Goal: Information Seeking & Learning: Understand process/instructions

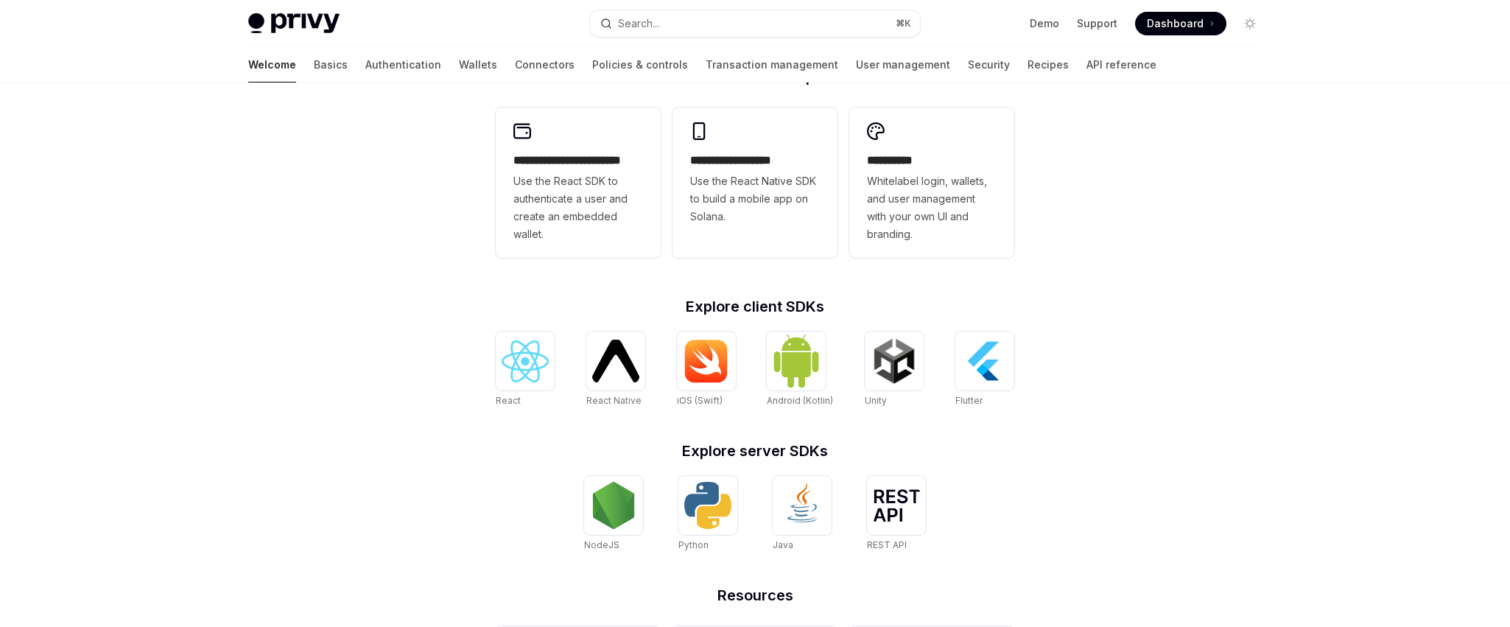
scroll to position [365, 0]
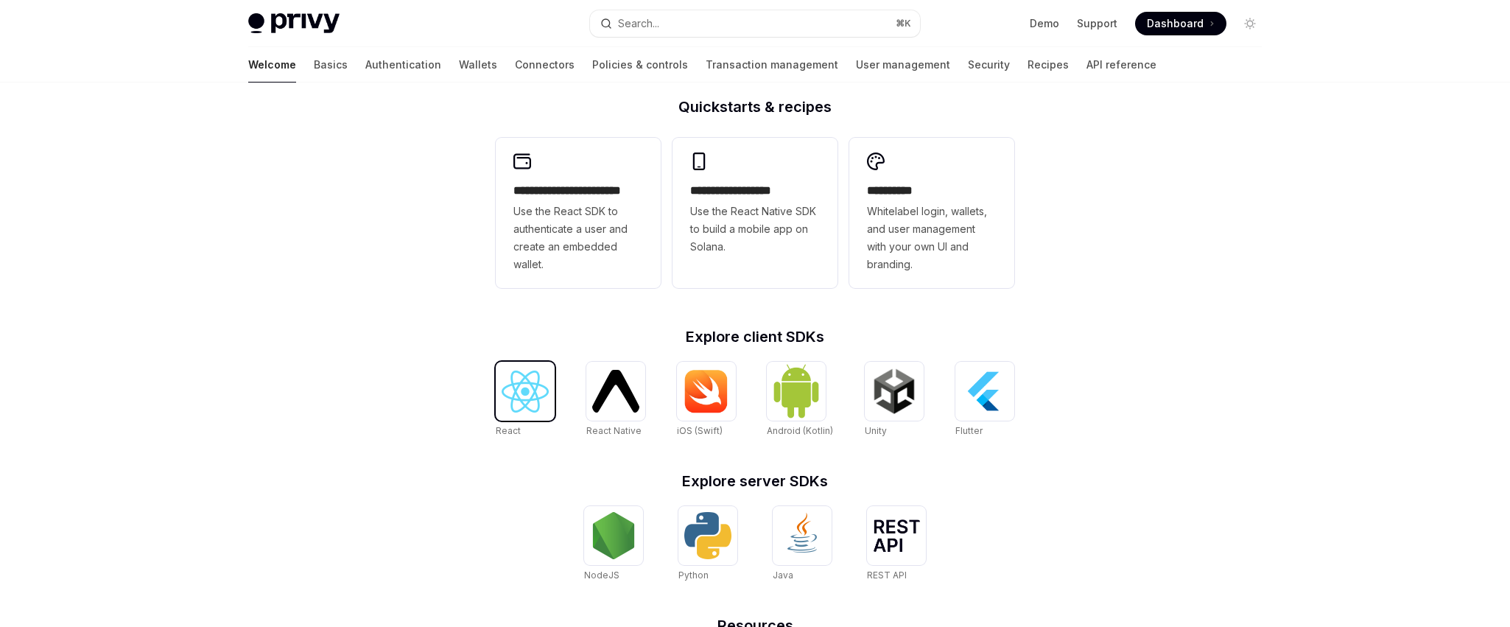
click at [533, 398] on img at bounding box center [525, 392] width 47 height 42
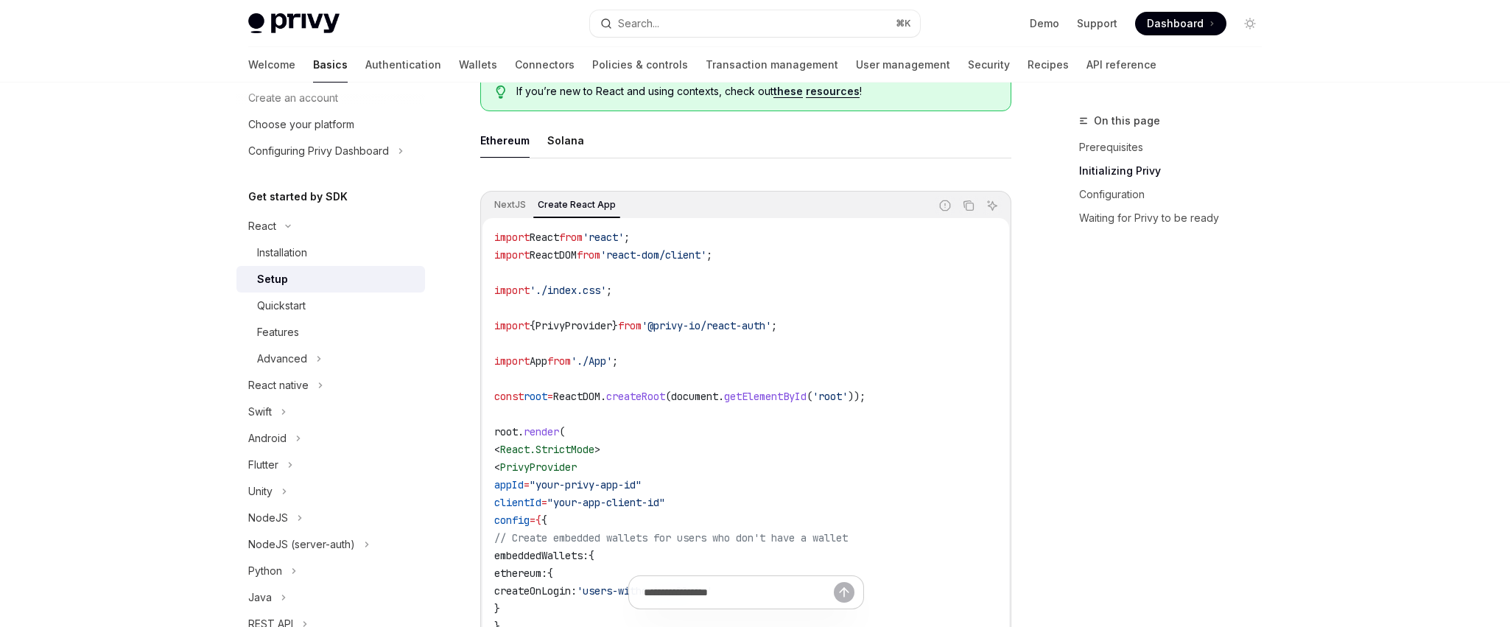
scroll to position [407, 0]
click at [577, 142] on button "Solana" at bounding box center [565, 141] width 37 height 35
type textarea "*"
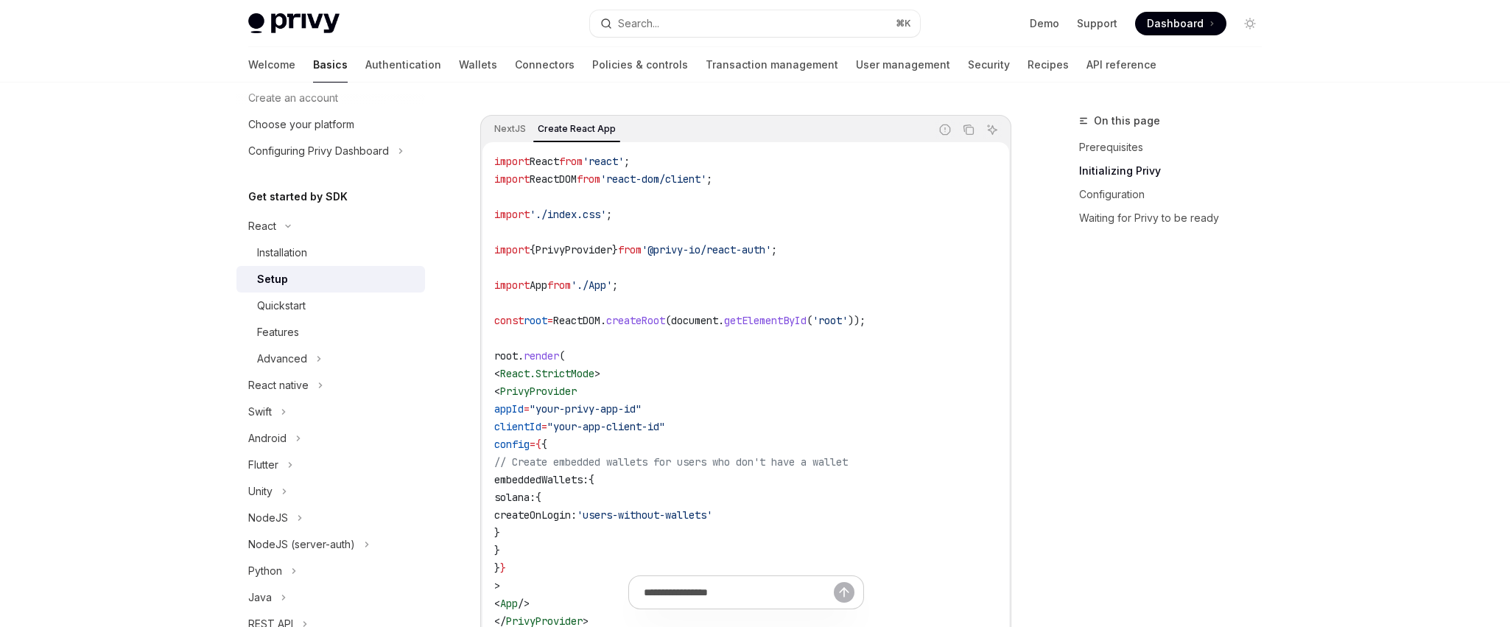
scroll to position [511, 0]
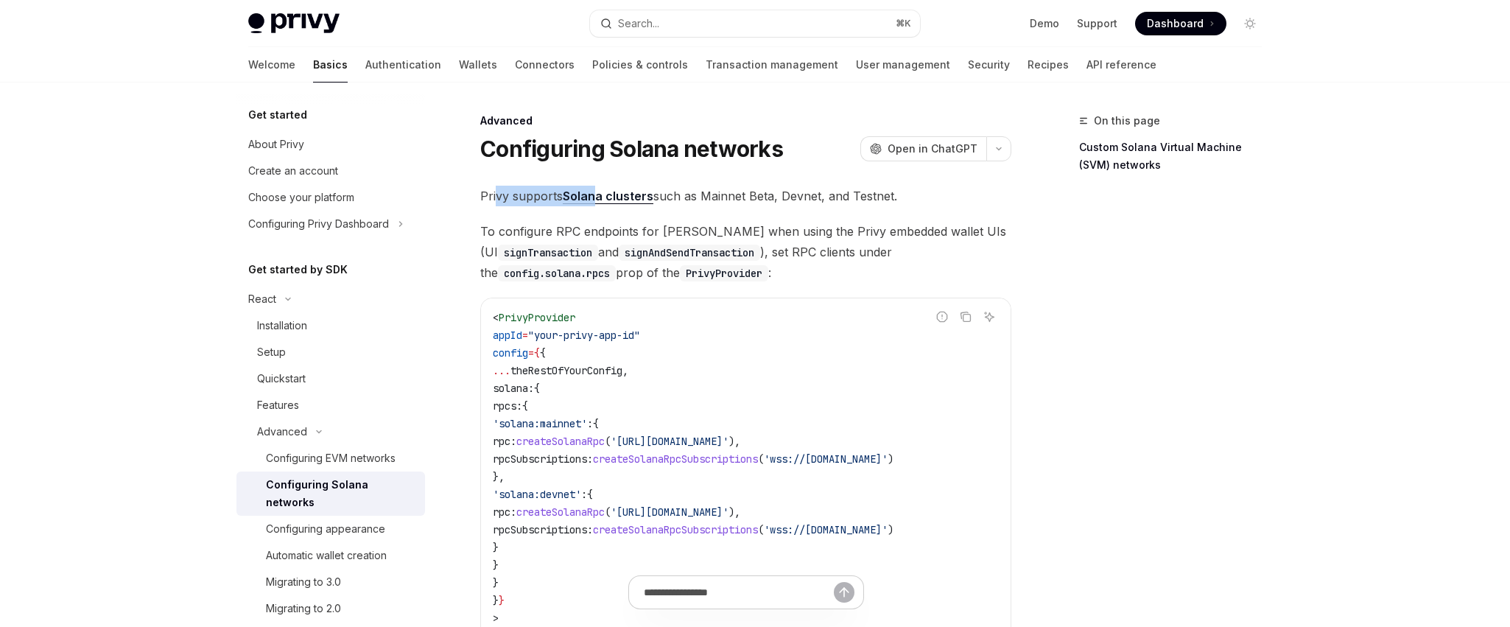
drag, startPoint x: 496, startPoint y: 203, endPoint x: 593, endPoint y: 199, distance: 97.3
click at [593, 199] on span "Privy supports Solana clusters such as Mainnet Beta, Devnet, and Testnet." at bounding box center [745, 196] width 531 height 21
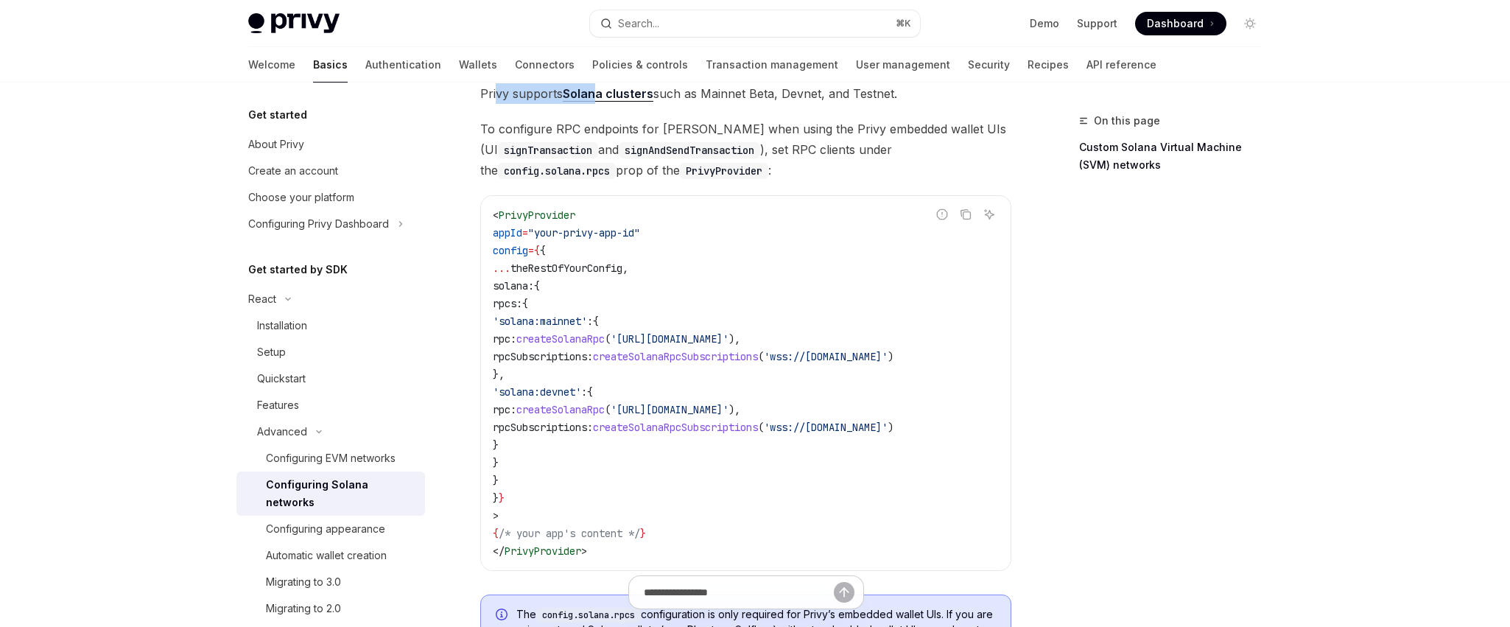
scroll to position [77, 0]
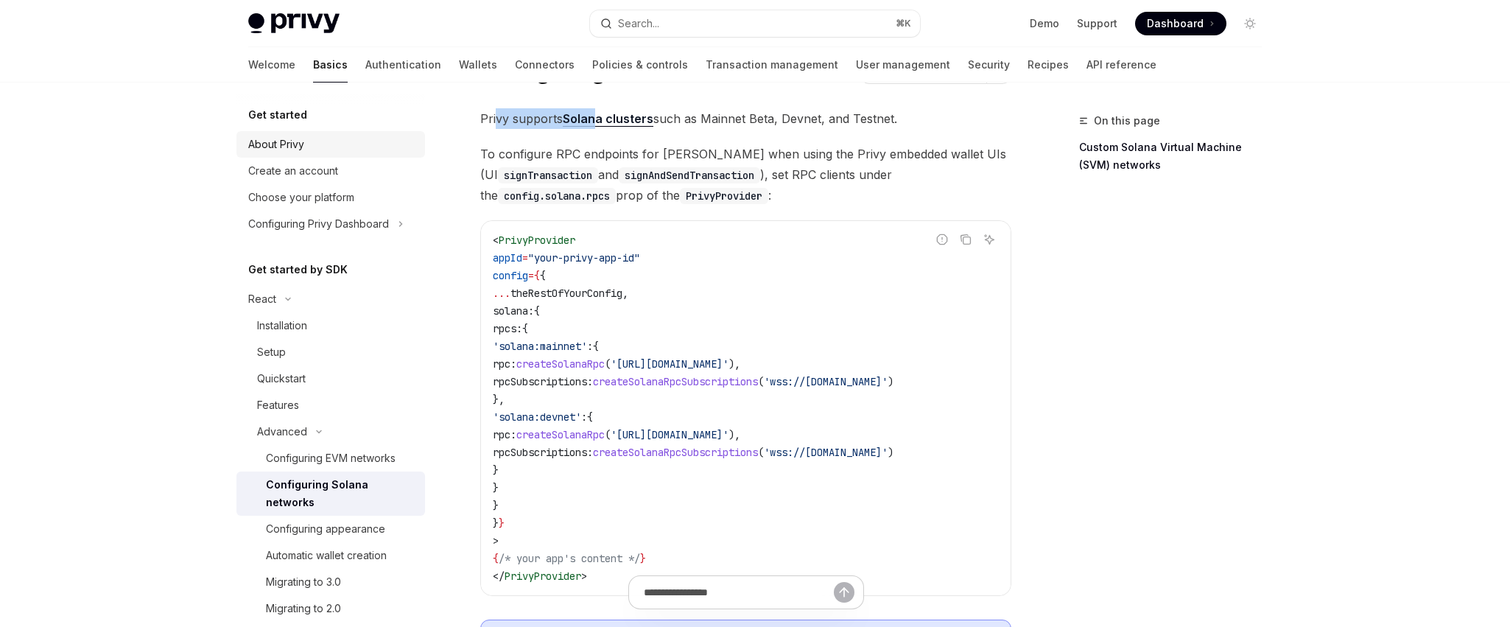
click at [319, 154] on link "About Privy" at bounding box center [330, 144] width 189 height 27
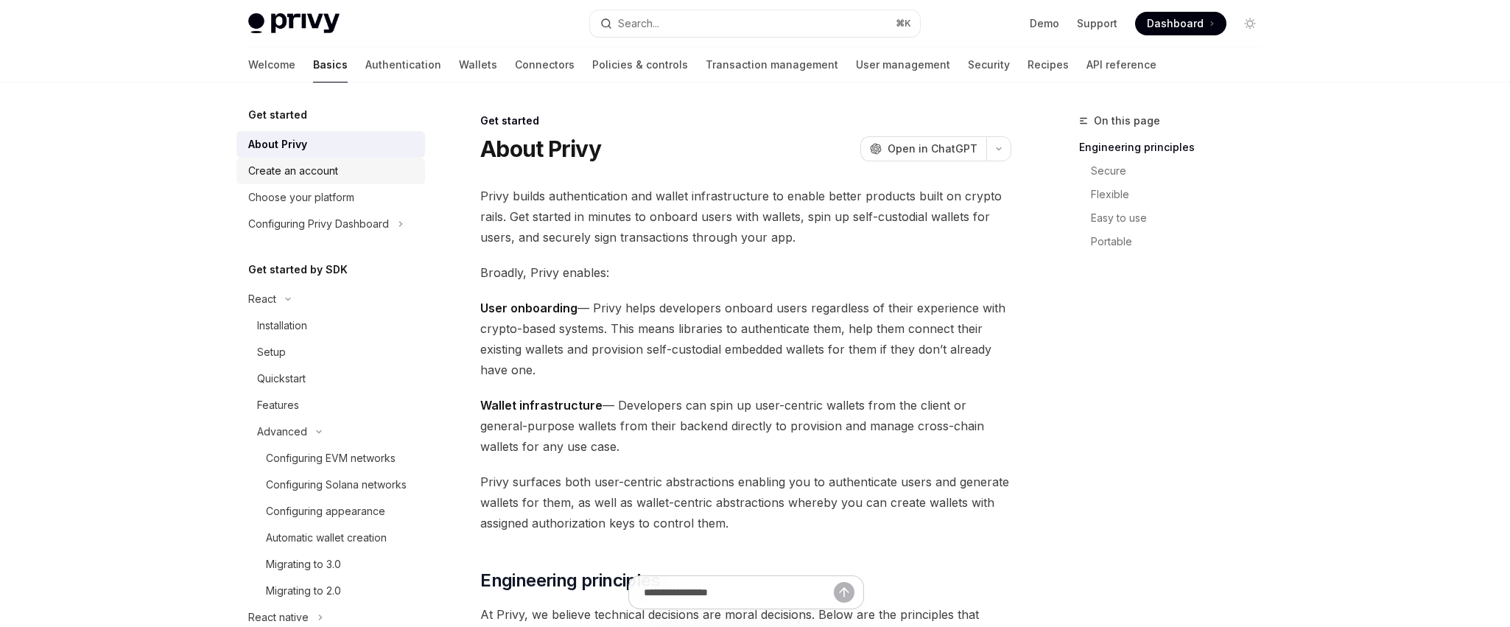
click at [341, 173] on div "Create an account" at bounding box center [332, 171] width 168 height 18
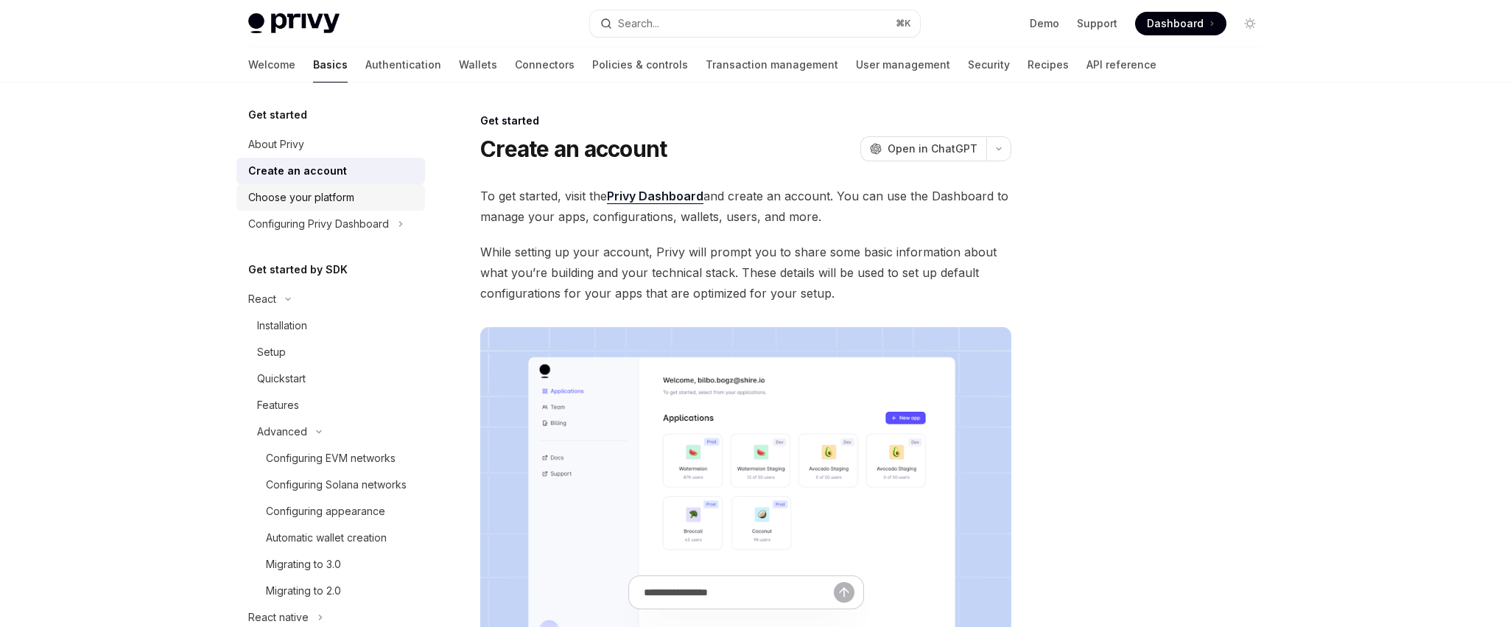
click at [353, 200] on div "Choose your platform" at bounding box center [301, 198] width 106 height 18
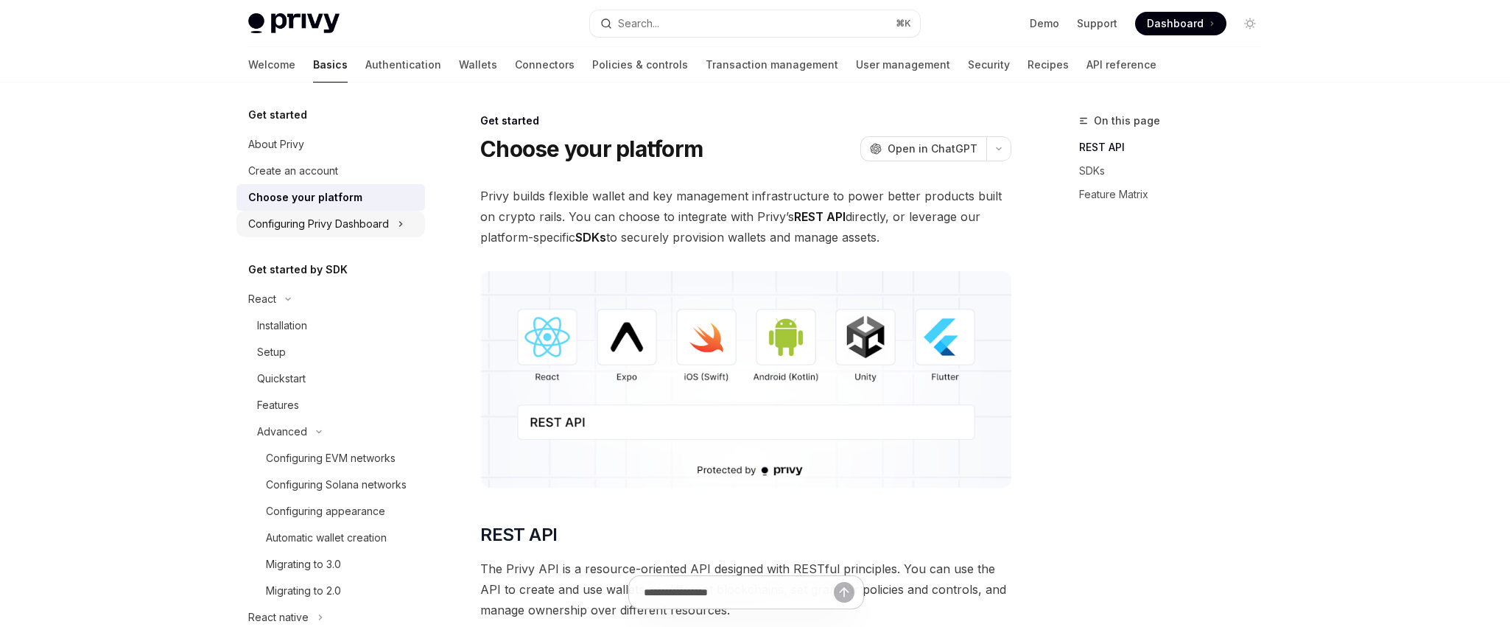
click at [335, 213] on button "Configuring Privy Dashboard" at bounding box center [330, 224] width 189 height 27
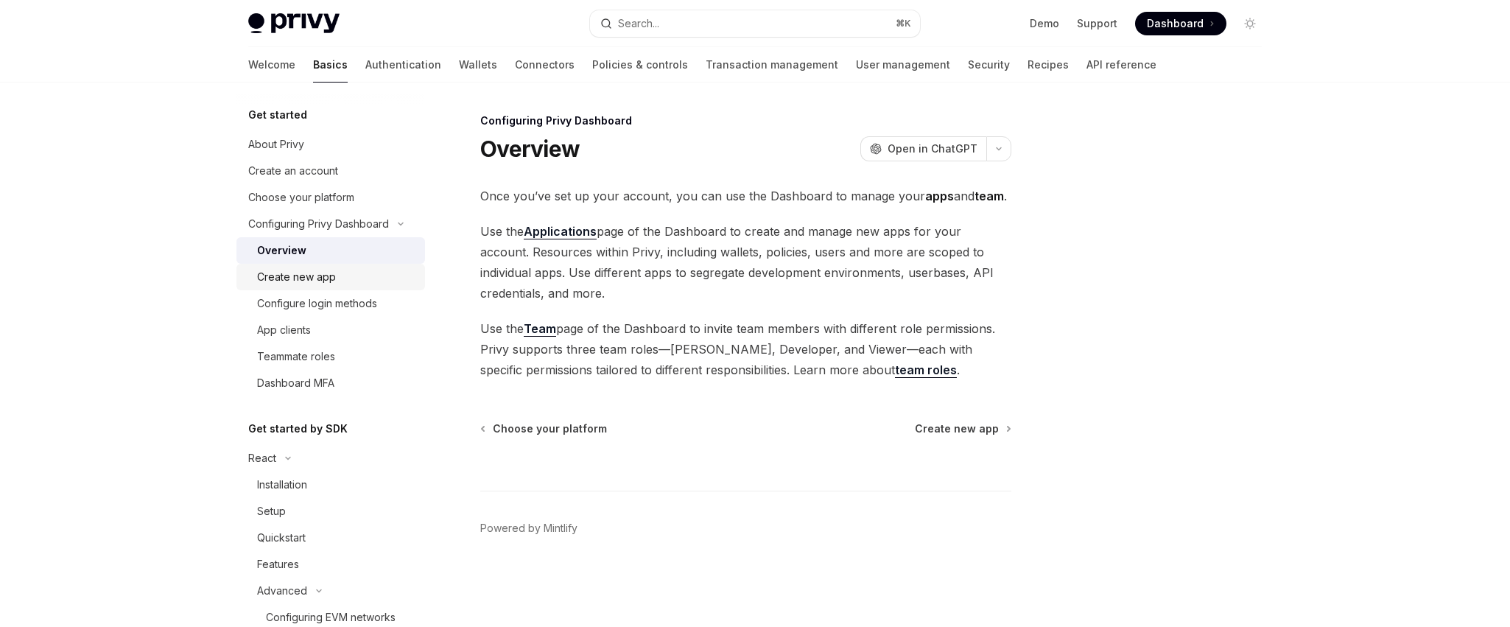
click at [323, 275] on div "Create new app" at bounding box center [296, 277] width 79 height 18
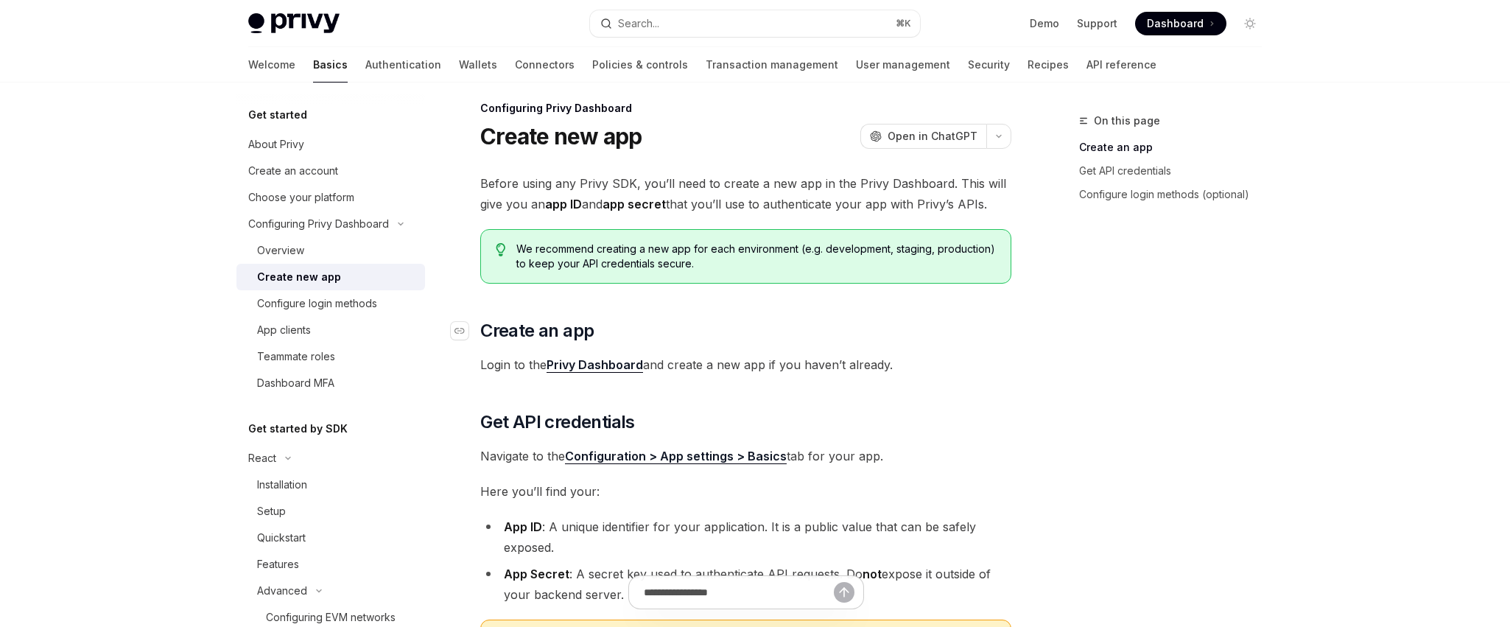
scroll to position [292, 0]
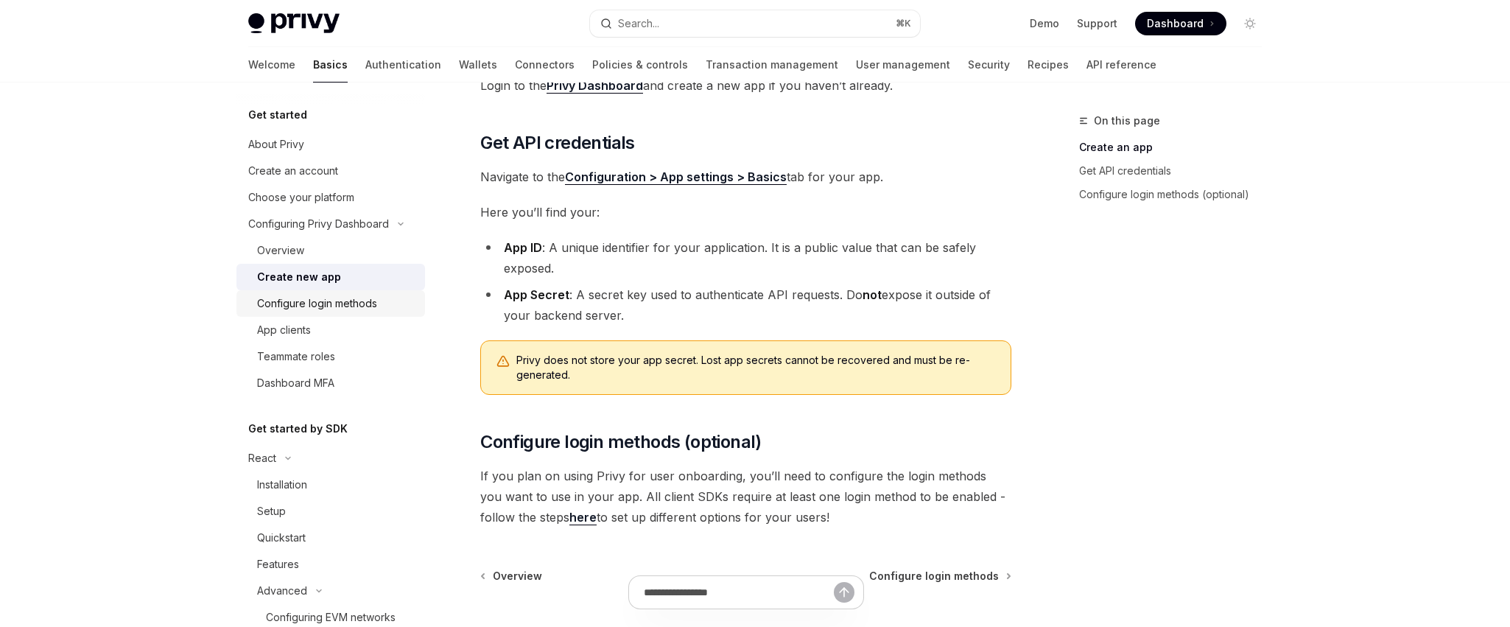
click at [329, 298] on div "Configure login methods" at bounding box center [317, 304] width 120 height 18
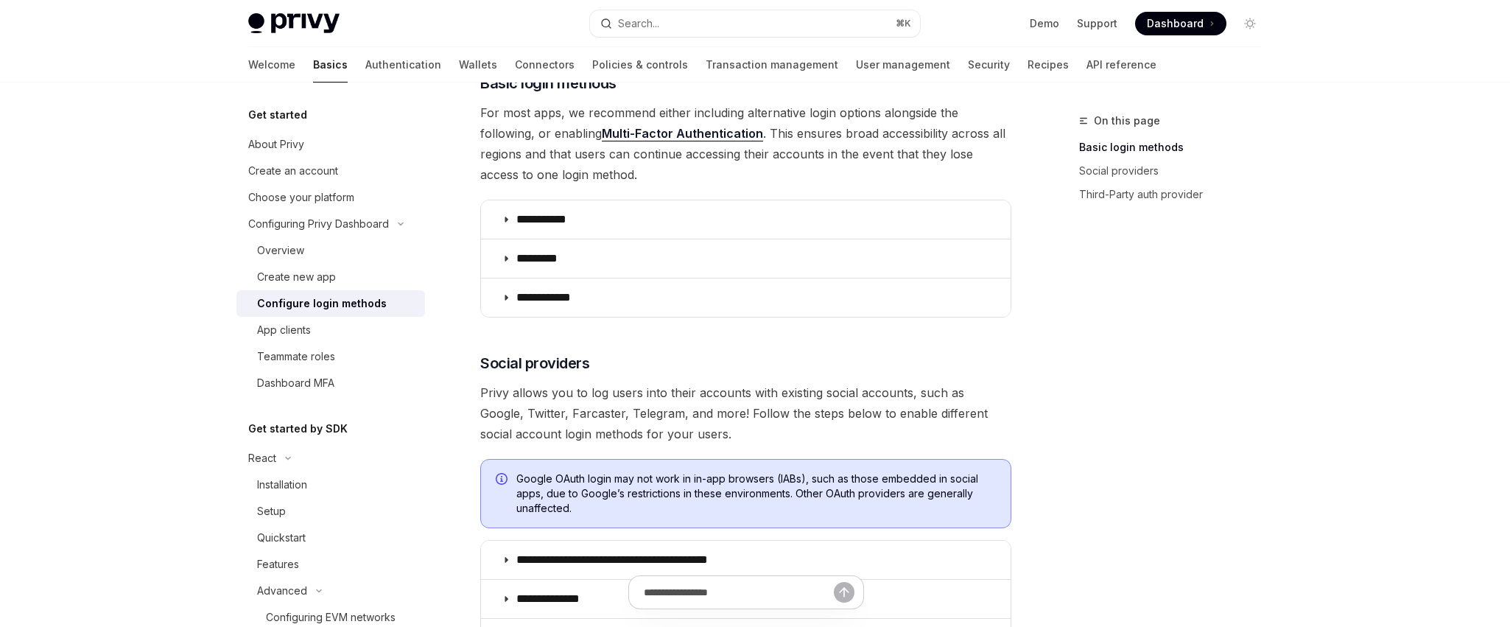
scroll to position [66, 0]
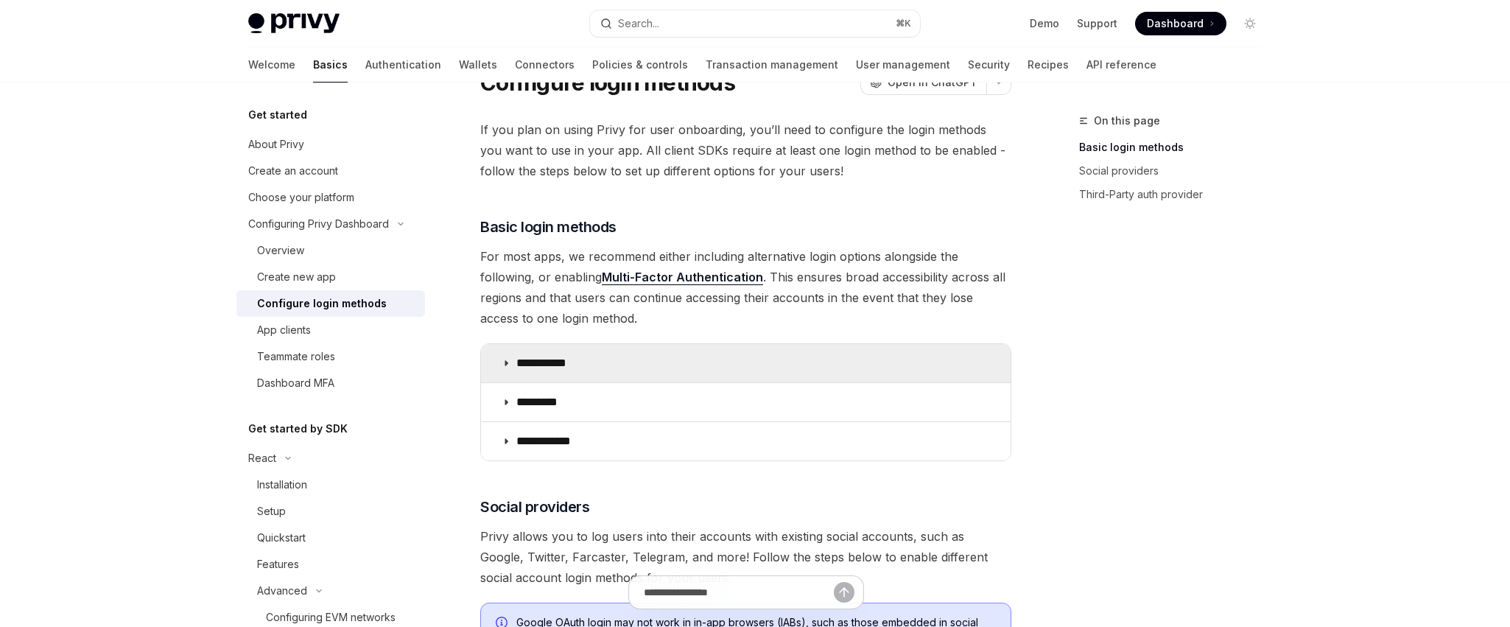
click at [530, 365] on p "**********" at bounding box center [546, 363] width 61 height 15
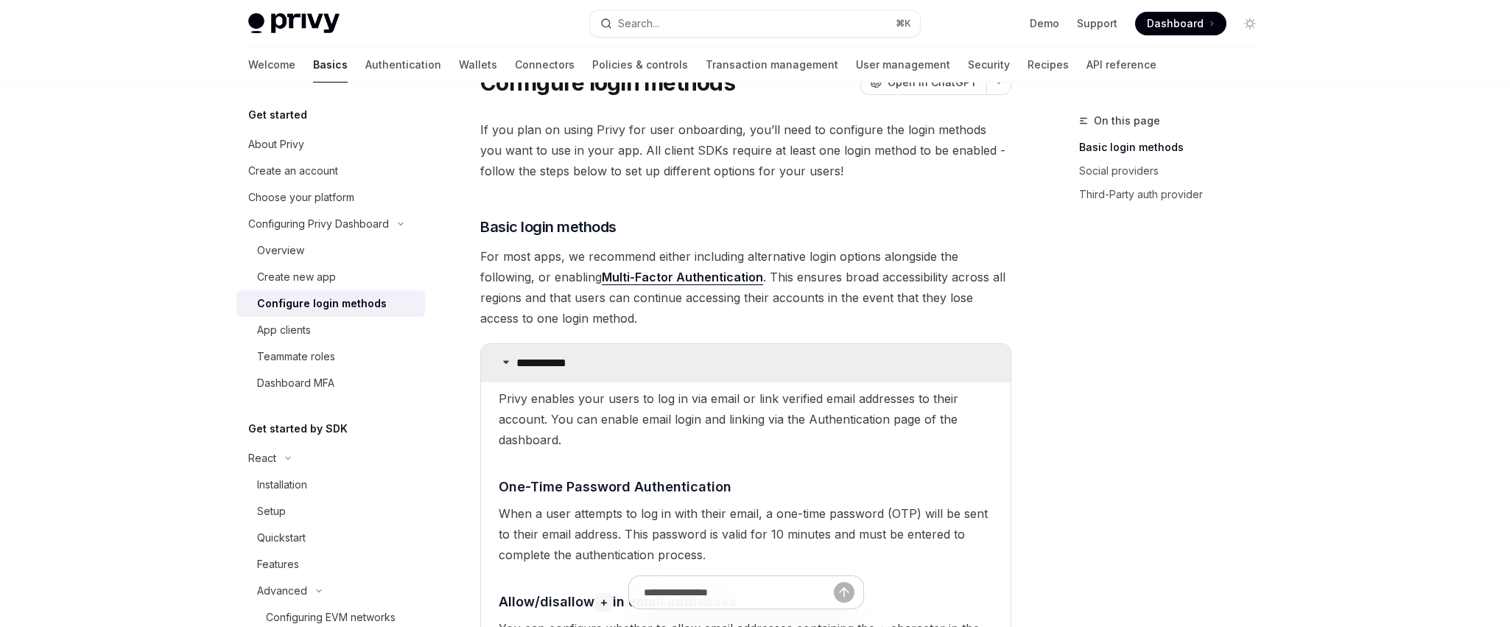
click at [530, 365] on p "**********" at bounding box center [546, 363] width 61 height 15
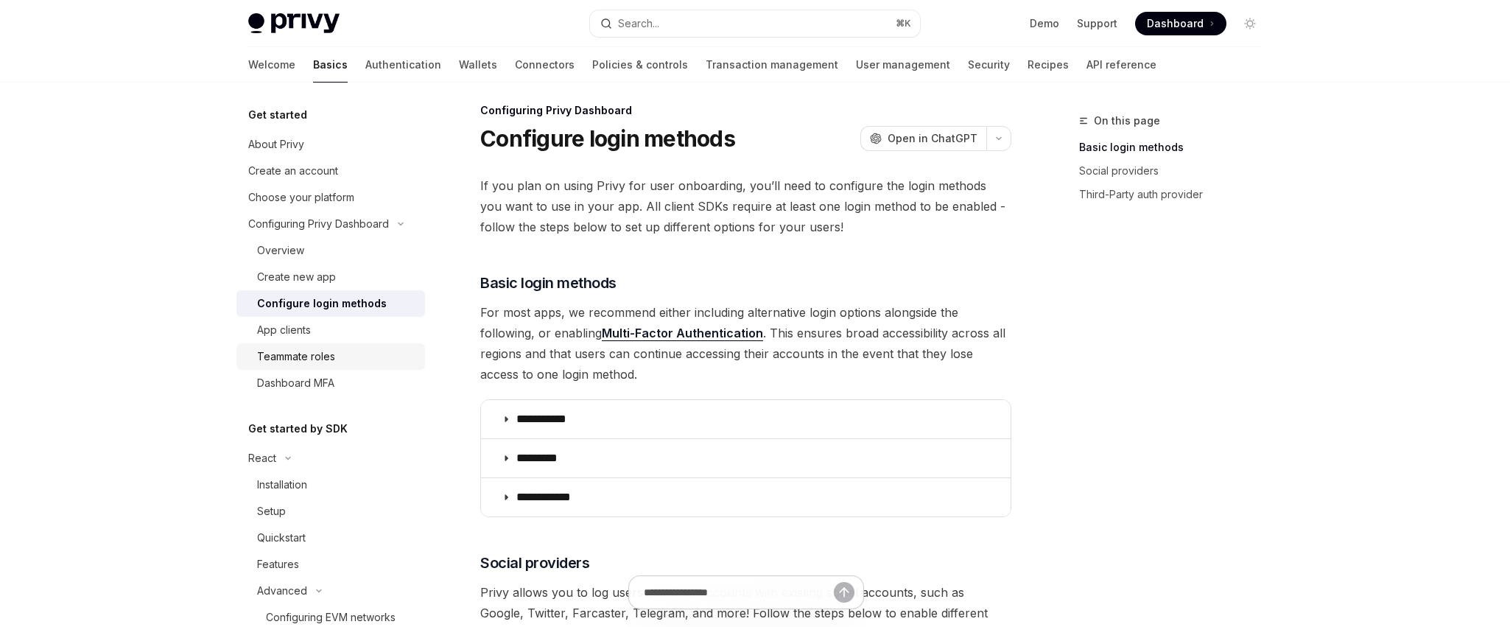
scroll to position [11, 0]
click at [337, 339] on link "App clients" at bounding box center [330, 330] width 189 height 27
type textarea "*"
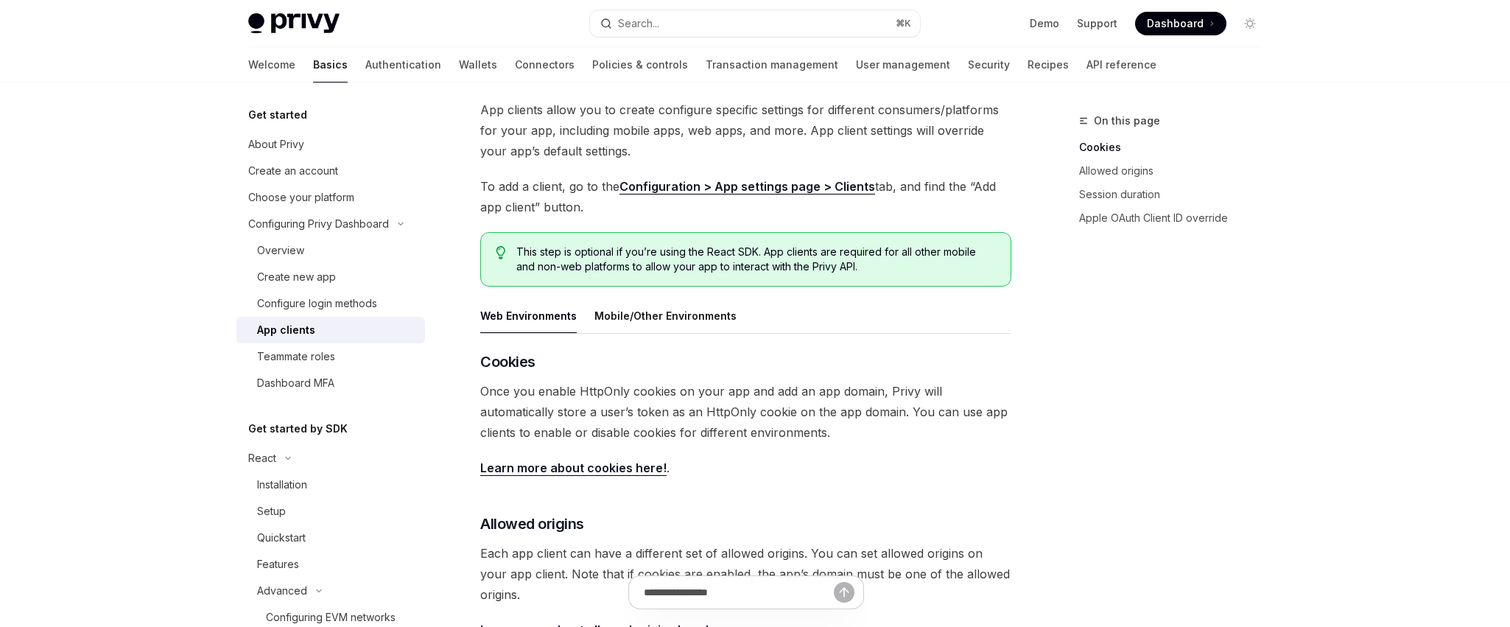
scroll to position [17, 0]
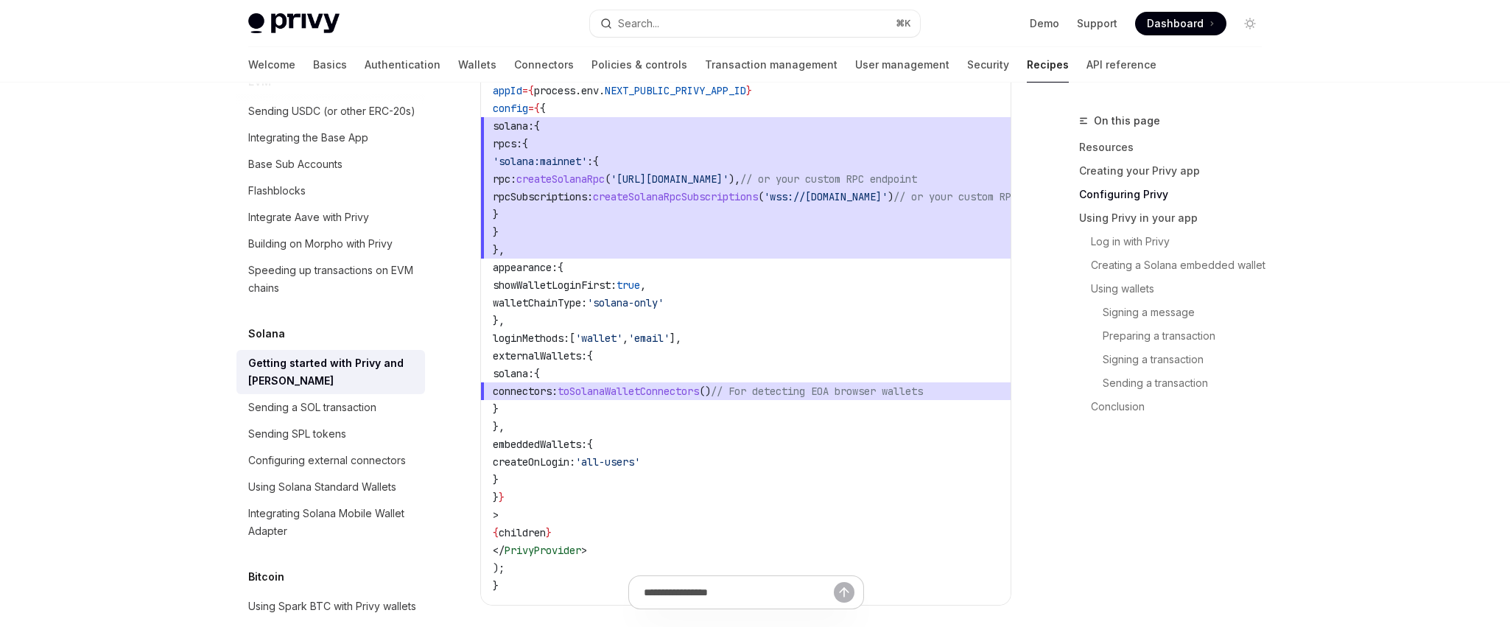
scroll to position [990, 0]
drag, startPoint x: 539, startPoint y: 443, endPoint x: 572, endPoint y: 474, distance: 45.3
click at [582, 468] on code "// components/providers.tsx 'use client' ; import { PrivyProvider } from '@priv…" at bounding box center [799, 237] width 613 height 707
drag, startPoint x: 524, startPoint y: 468, endPoint x: 482, endPoint y: 447, distance: 47.8
click at [482, 447] on div "// components/providers.tsx 'use client' ; import { PrivyProvider } from '@priv…" at bounding box center [746, 238] width 530 height 728
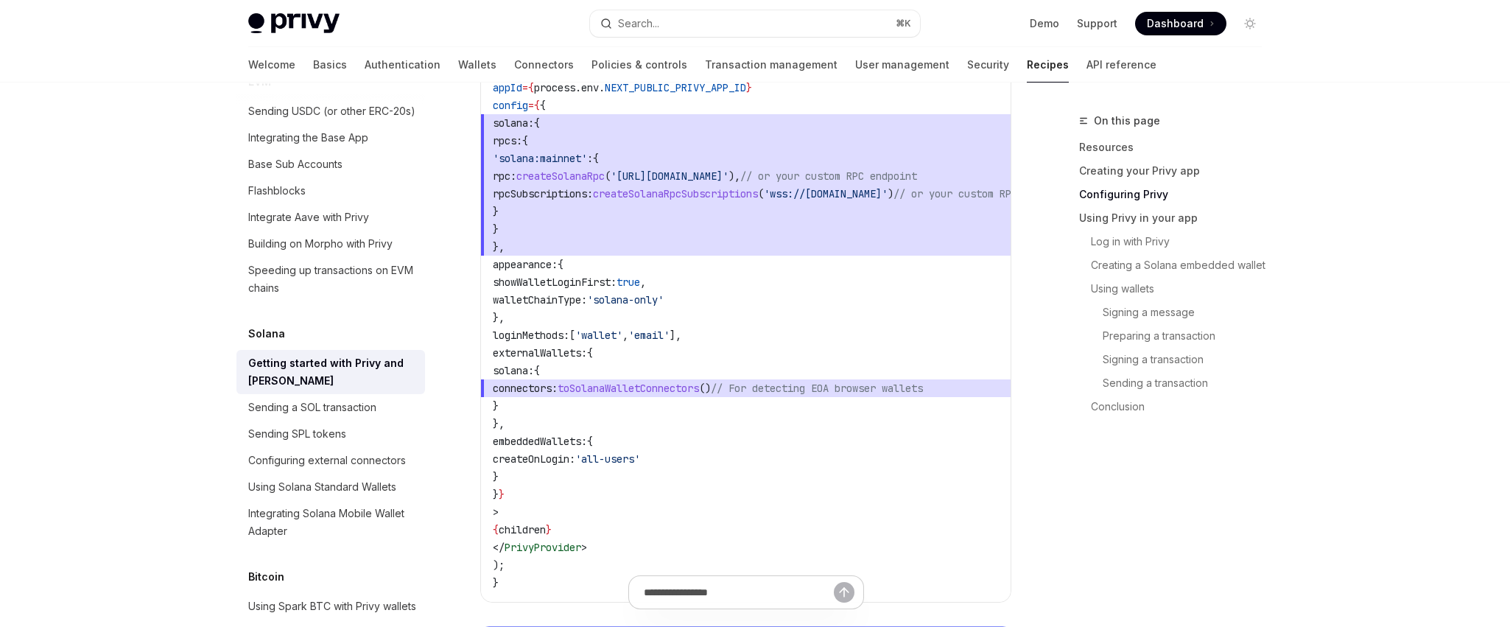
copy code "embeddedWallets: { createOnLogin: 'all-users' }"
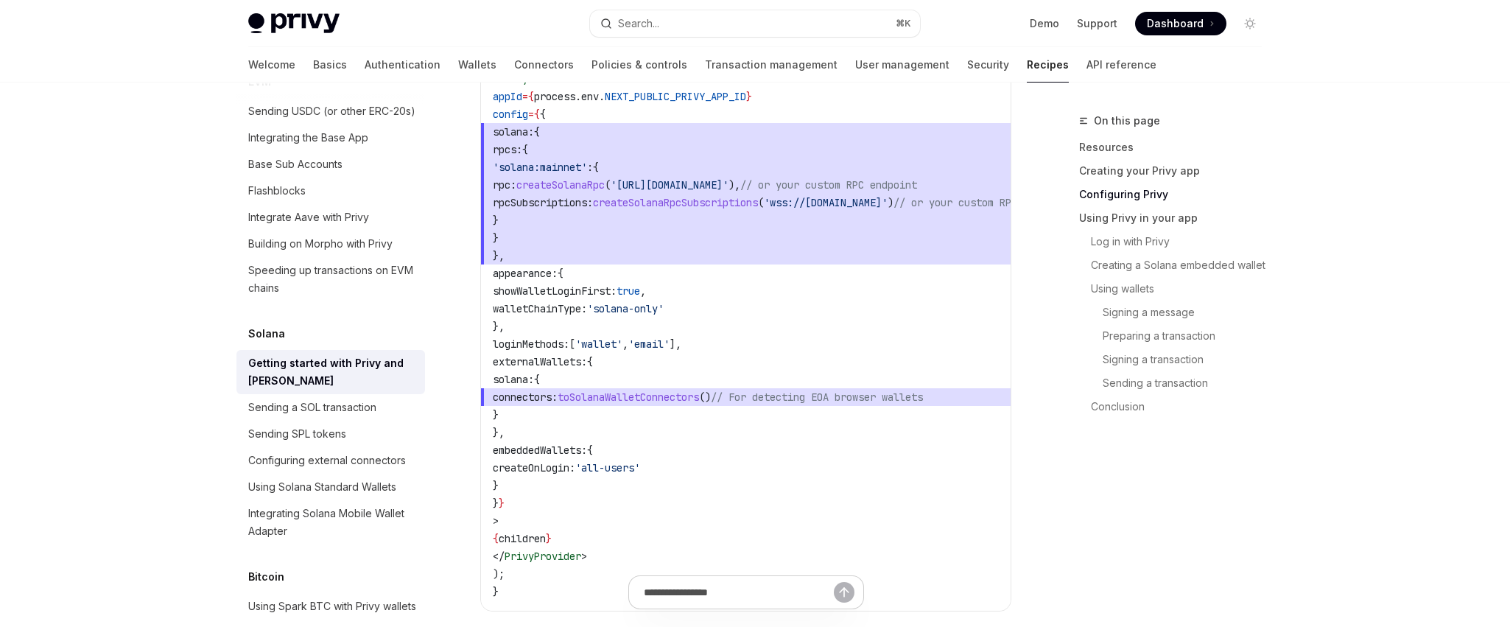
scroll to position [941, 0]
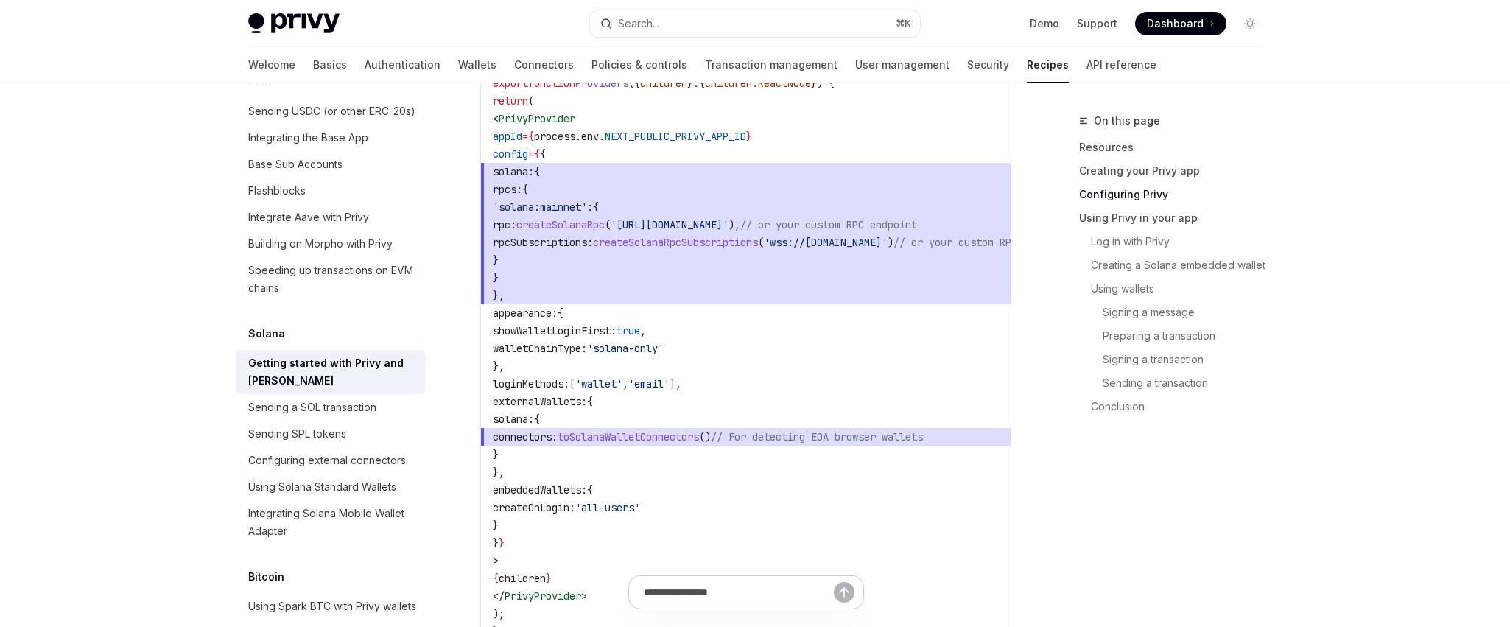
drag, startPoint x: 608, startPoint y: 524, endPoint x: 488, endPoint y: 495, distance: 122.7
click at [488, 495] on div "// components/providers.tsx 'use client' ; import { PrivyProvider } from '@priv…" at bounding box center [746, 287] width 530 height 728
copy code "embeddedWallets: { createOnLogin: 'all-users' }"
drag, startPoint x: 547, startPoint y: 558, endPoint x: 494, endPoint y: 122, distance: 439.2
click at [494, 122] on code "// components/providers.tsx 'use client' ; import { PrivyProvider } from '@priv…" at bounding box center [799, 286] width 613 height 707
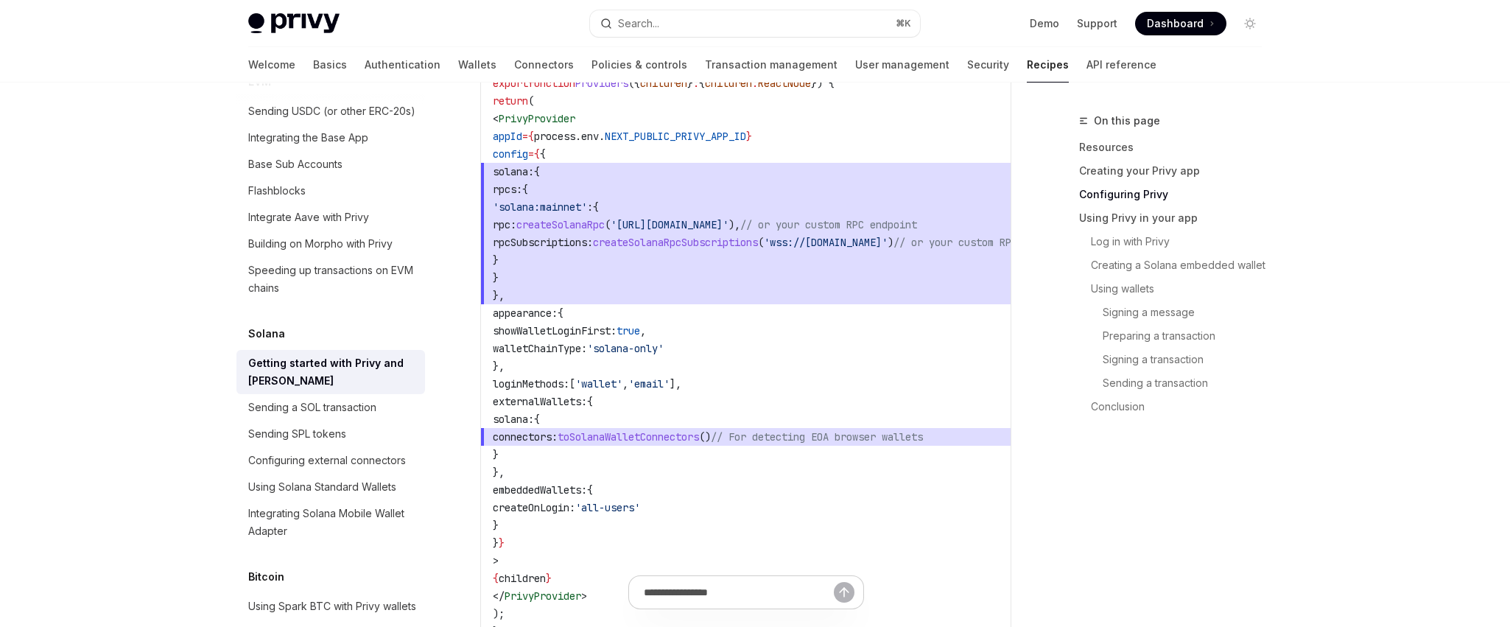
copy code "< PrivyProvider appId = { process . env . NEXT_PUBLIC_PRIVY_APP_ID } config = {…"
click at [674, 299] on span "}," at bounding box center [799, 296] width 613 height 18
drag, startPoint x: 858, startPoint y: 349, endPoint x: 485, endPoint y: 335, distance: 373.0
click at [485, 335] on div "// components/providers.tsx 'use client' ; import { PrivyProvider } from '@priv…" at bounding box center [746, 287] width 530 height 728
copy code "showWalletLoginFirst: true , walletChainType: 'solana-only'"
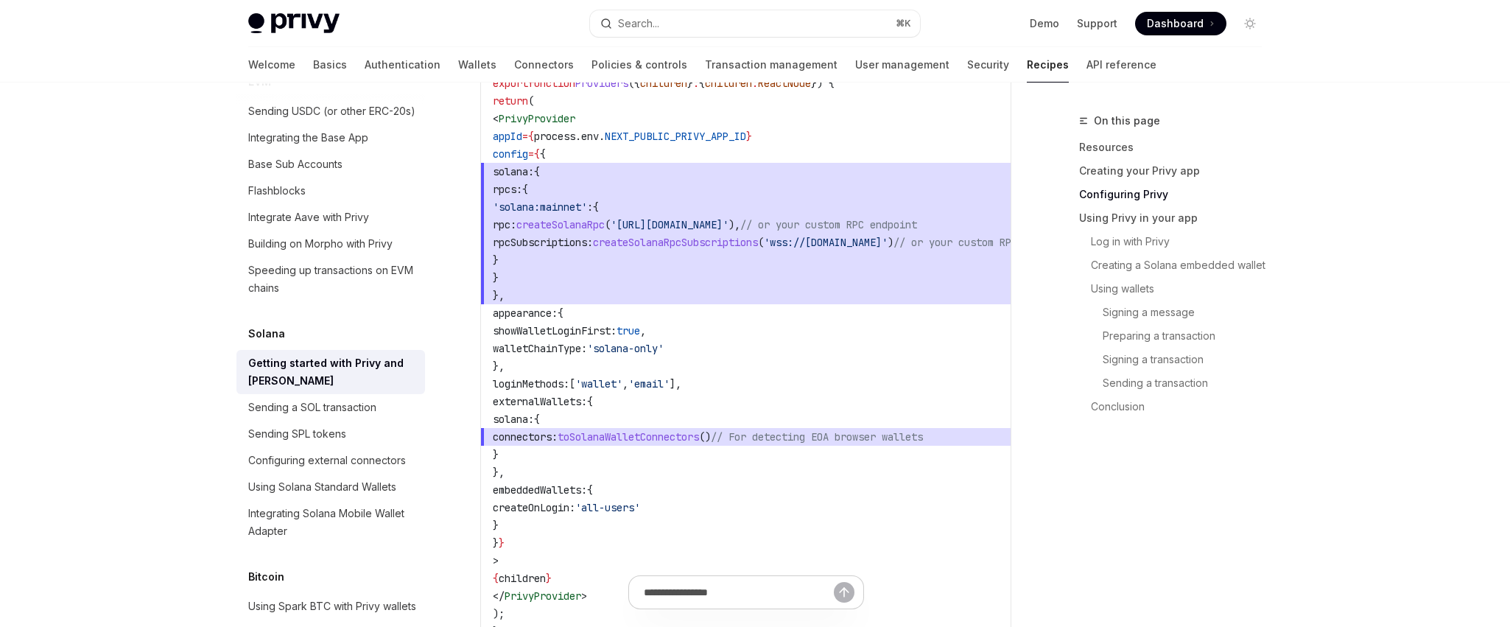
drag, startPoint x: 555, startPoint y: 413, endPoint x: 610, endPoint y: 471, distance: 79.7
click at [610, 471] on code "// components/providers.tsx 'use client' ; import { PrivyProvider } from '@priv…" at bounding box center [799, 286] width 613 height 707
copy code "externalWallets: { solana: { connectors: toSolanaWalletConnectors () // For det…"
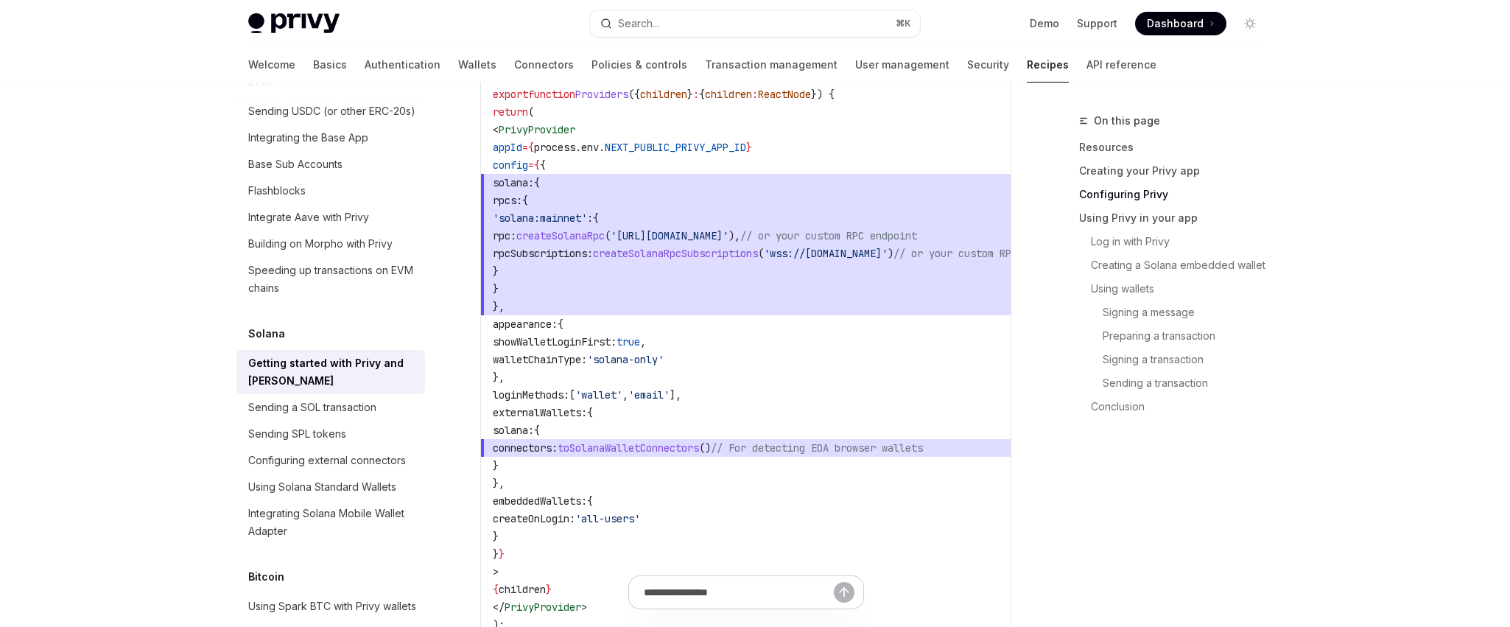
scroll to position [928, 0]
drag, startPoint x: 778, startPoint y: 397, endPoint x: 508, endPoint y: 398, distance: 269.6
click at [508, 398] on code "// components/providers.tsx 'use client' ; import { PrivyProvider } from '@priv…" at bounding box center [799, 299] width 613 height 707
copy span "loginMethods: [ 'wallet' , 'email' ],"
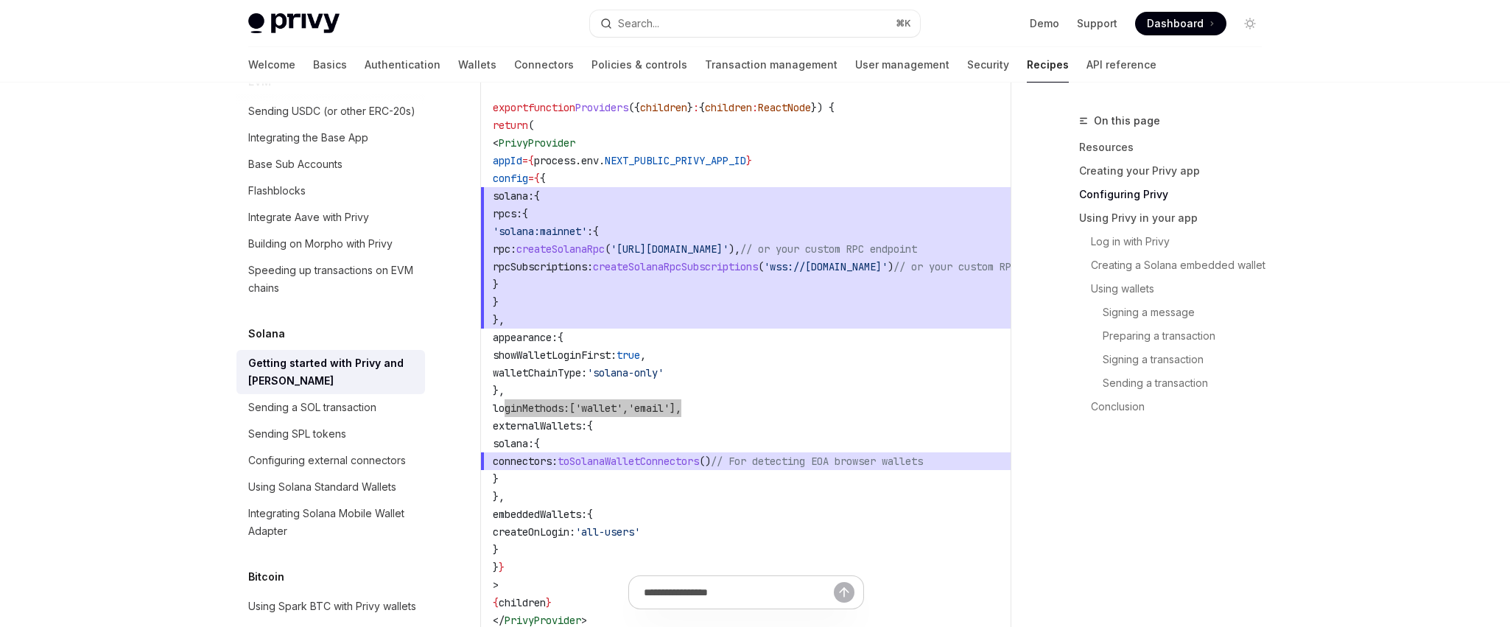
scroll to position [879, 0]
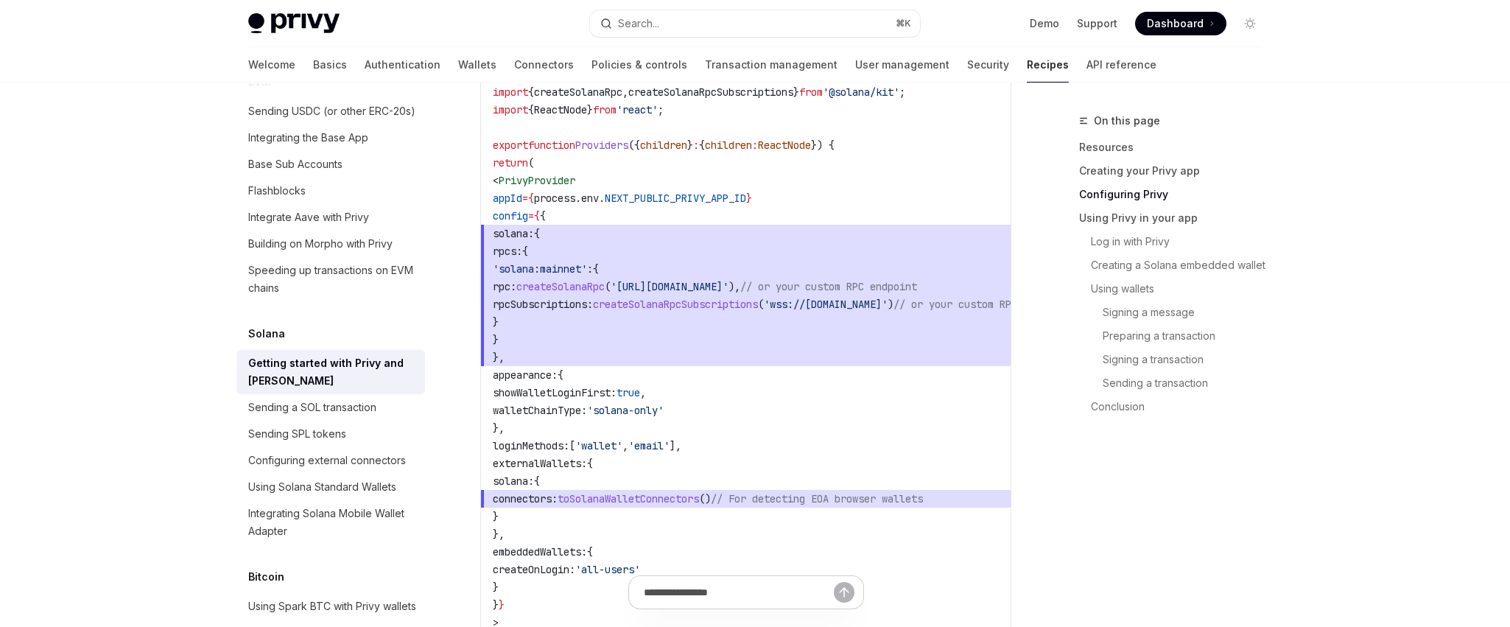
click at [586, 351] on span "}," at bounding box center [799, 357] width 613 height 18
drag, startPoint x: 531, startPoint y: 344, endPoint x: 465, endPoint y: 239, distance: 124.5
copy code "solana: { rpcs: { 'solana:mainnet' : { rpc: createSolanaRpc ( '[URL][DOMAIN_NAM…"
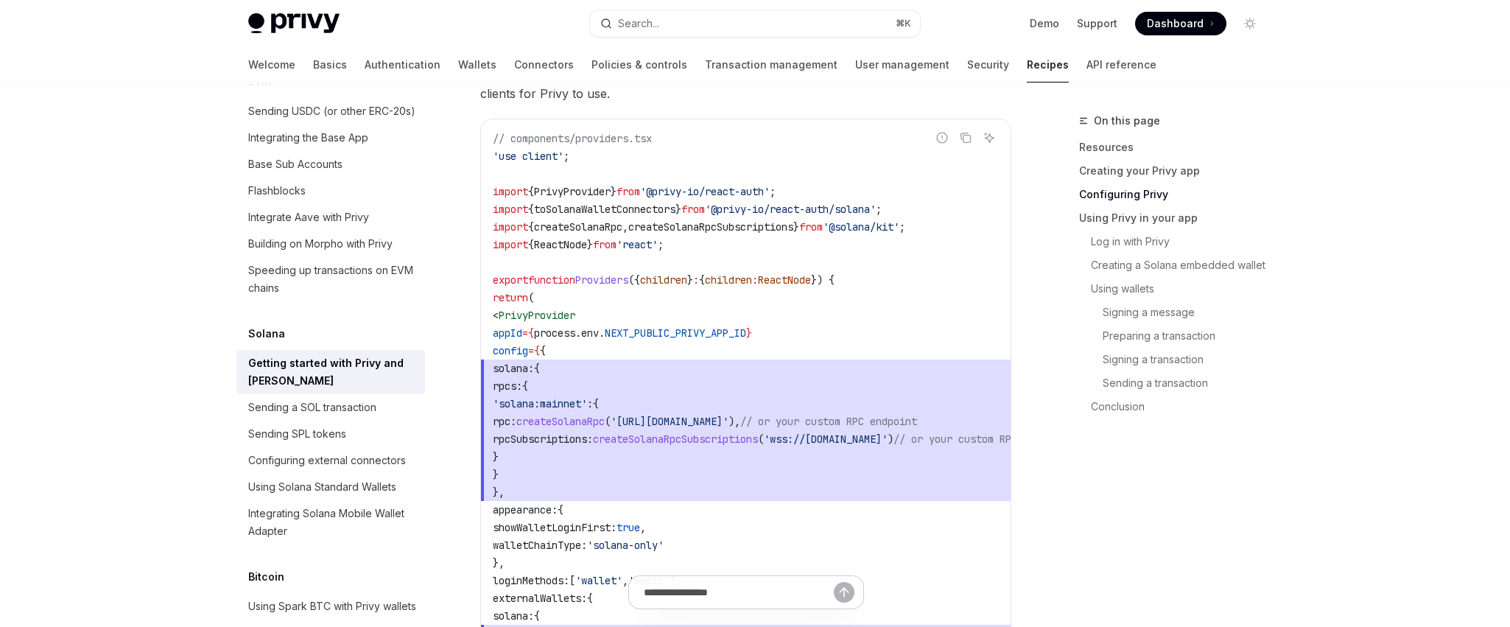
scroll to position [744, 0]
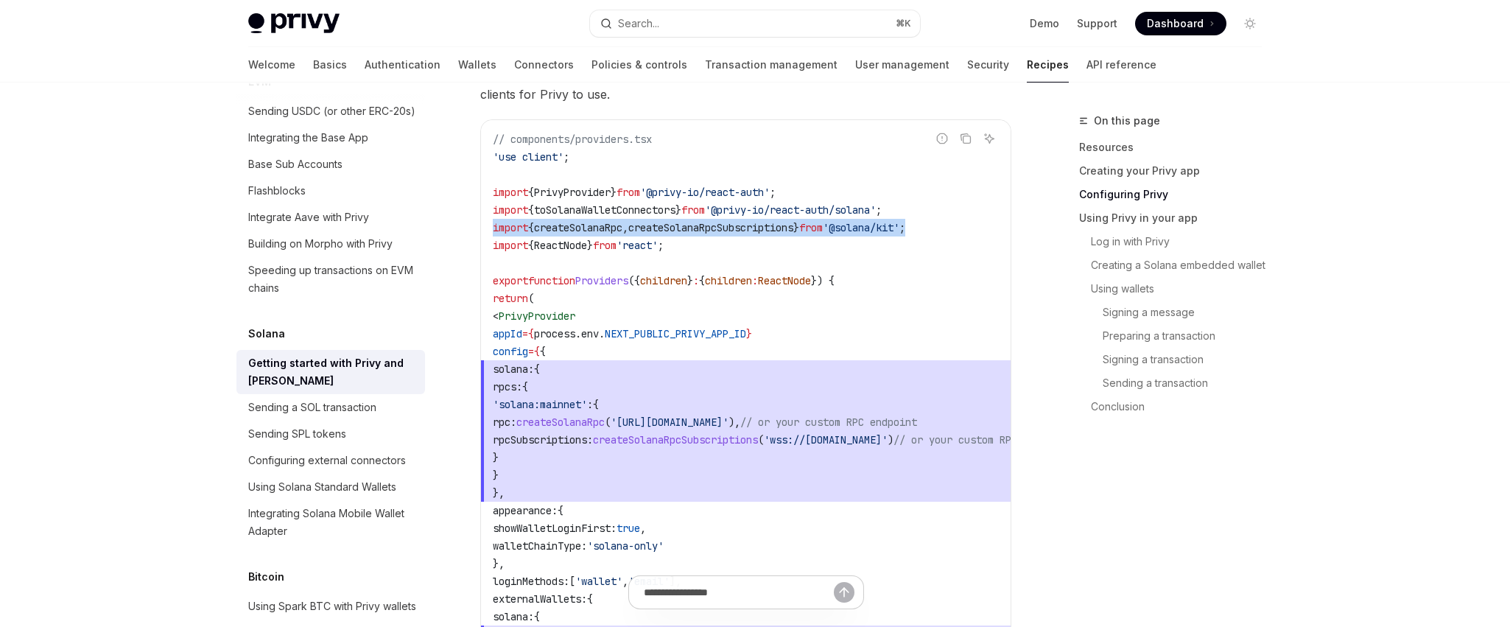
drag, startPoint x: 990, startPoint y: 228, endPoint x: 468, endPoint y: 228, distance: 521.5
copy span "import { createSolanaRpc , createSolanaRpcSubscriptions } from '@solana/kit' ;"
